Goal: Information Seeking & Learning: Learn about a topic

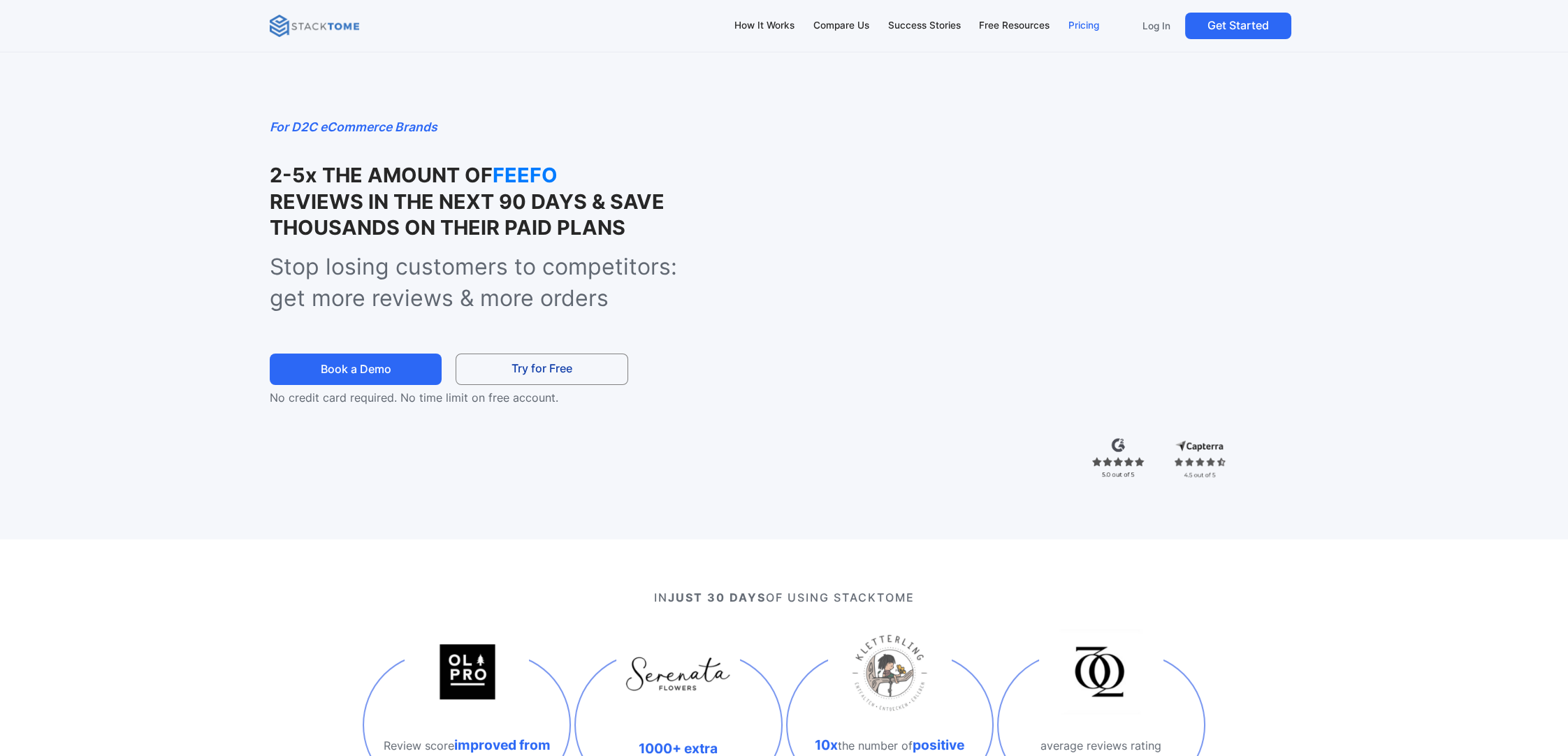
click at [1085, 31] on div "Pricing" at bounding box center [1084, 25] width 31 height 16
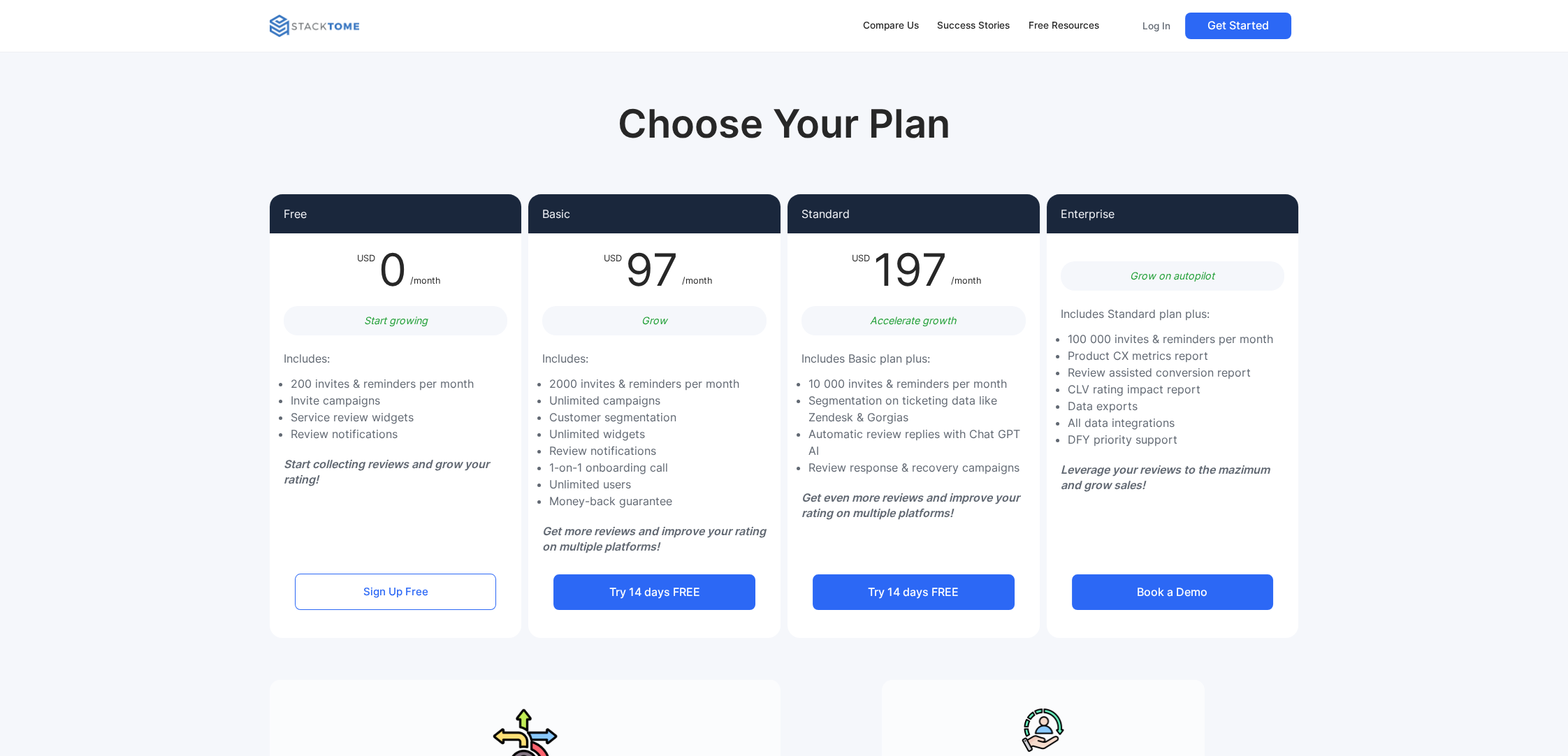
click at [310, 23] on img at bounding box center [314, 26] width 89 height 22
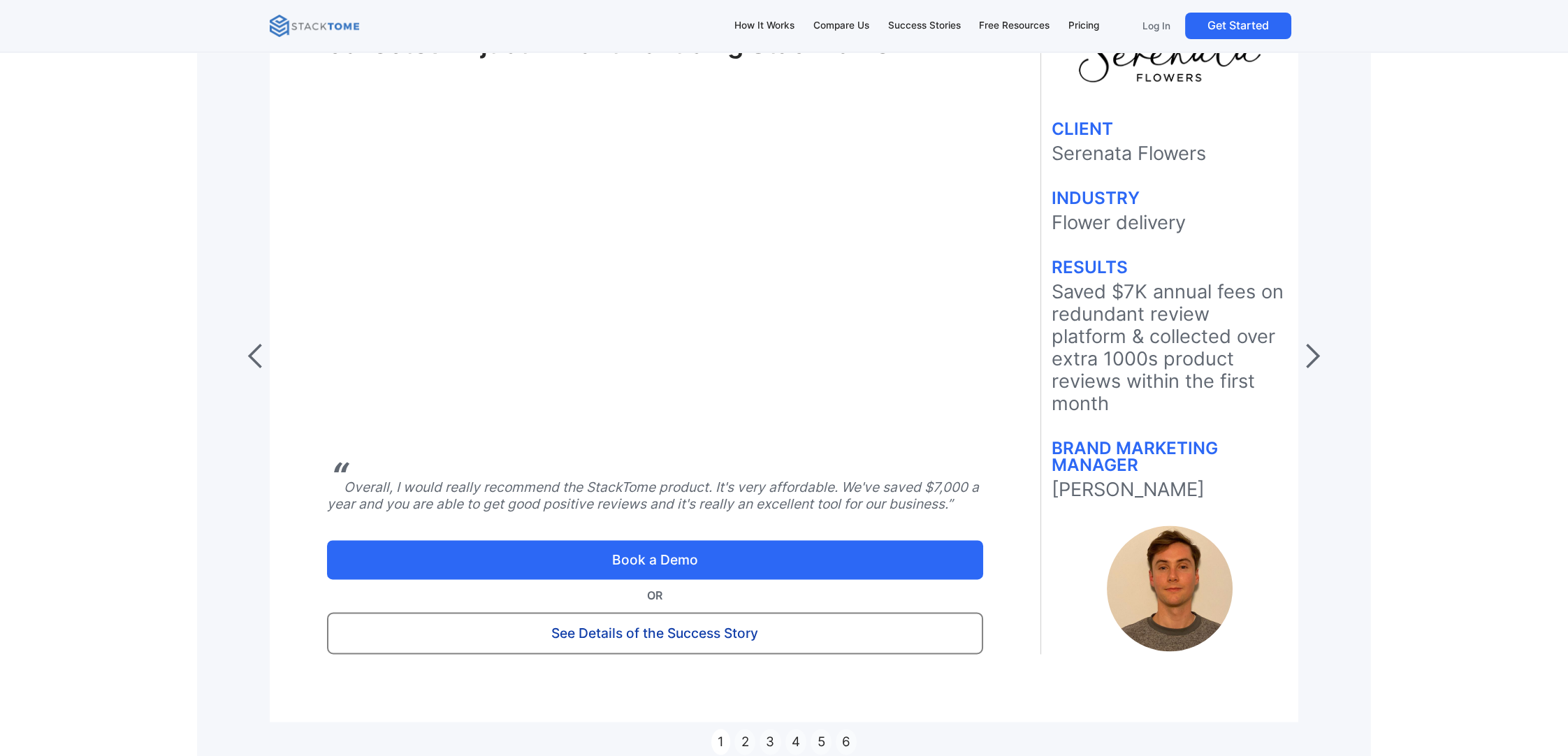
scroll to position [6707, 0]
